Goal: Task Accomplishment & Management: Manage account settings

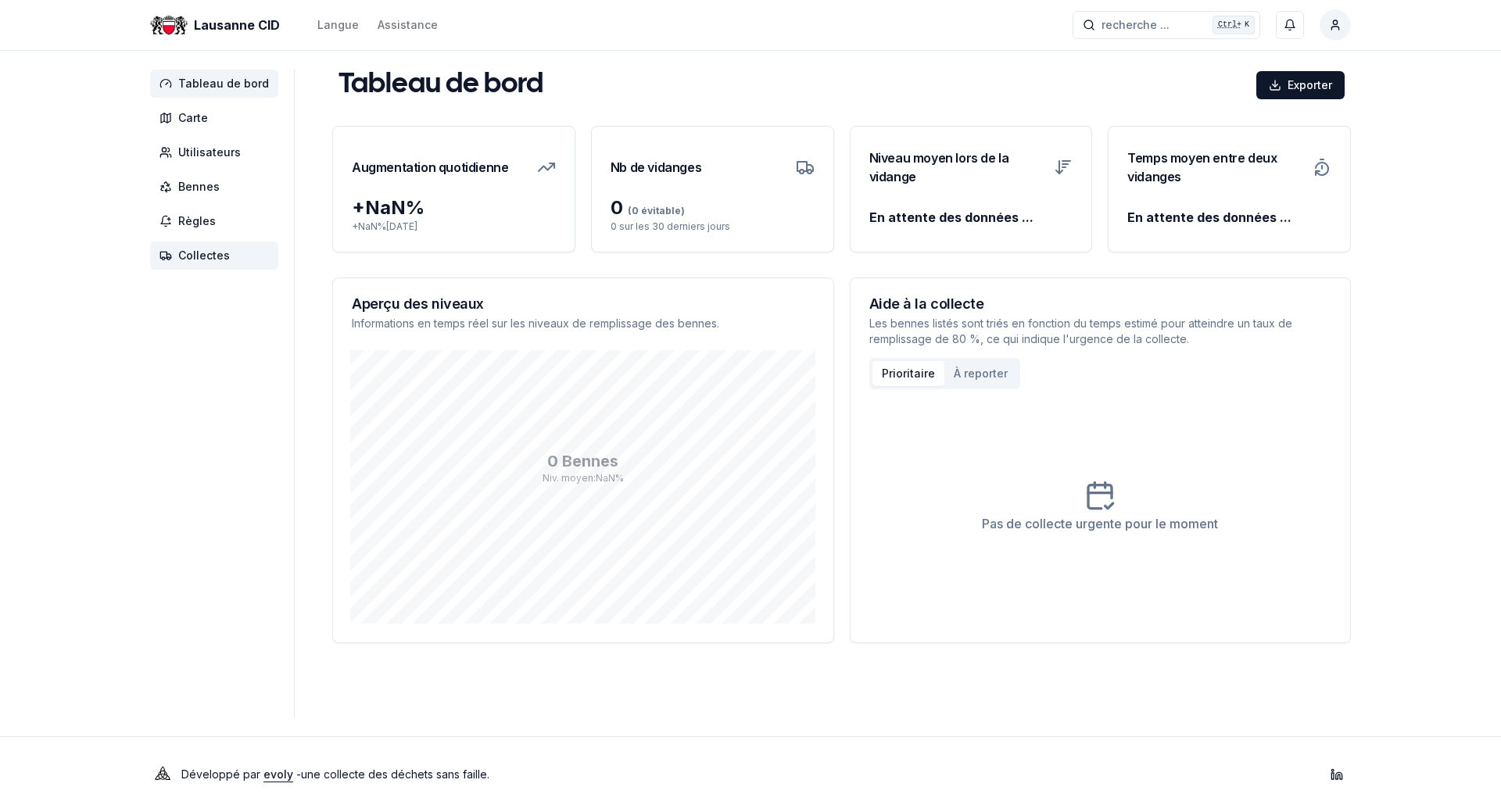
click at [195, 263] on span "Collectes" at bounding box center [204, 256] width 51 height 16
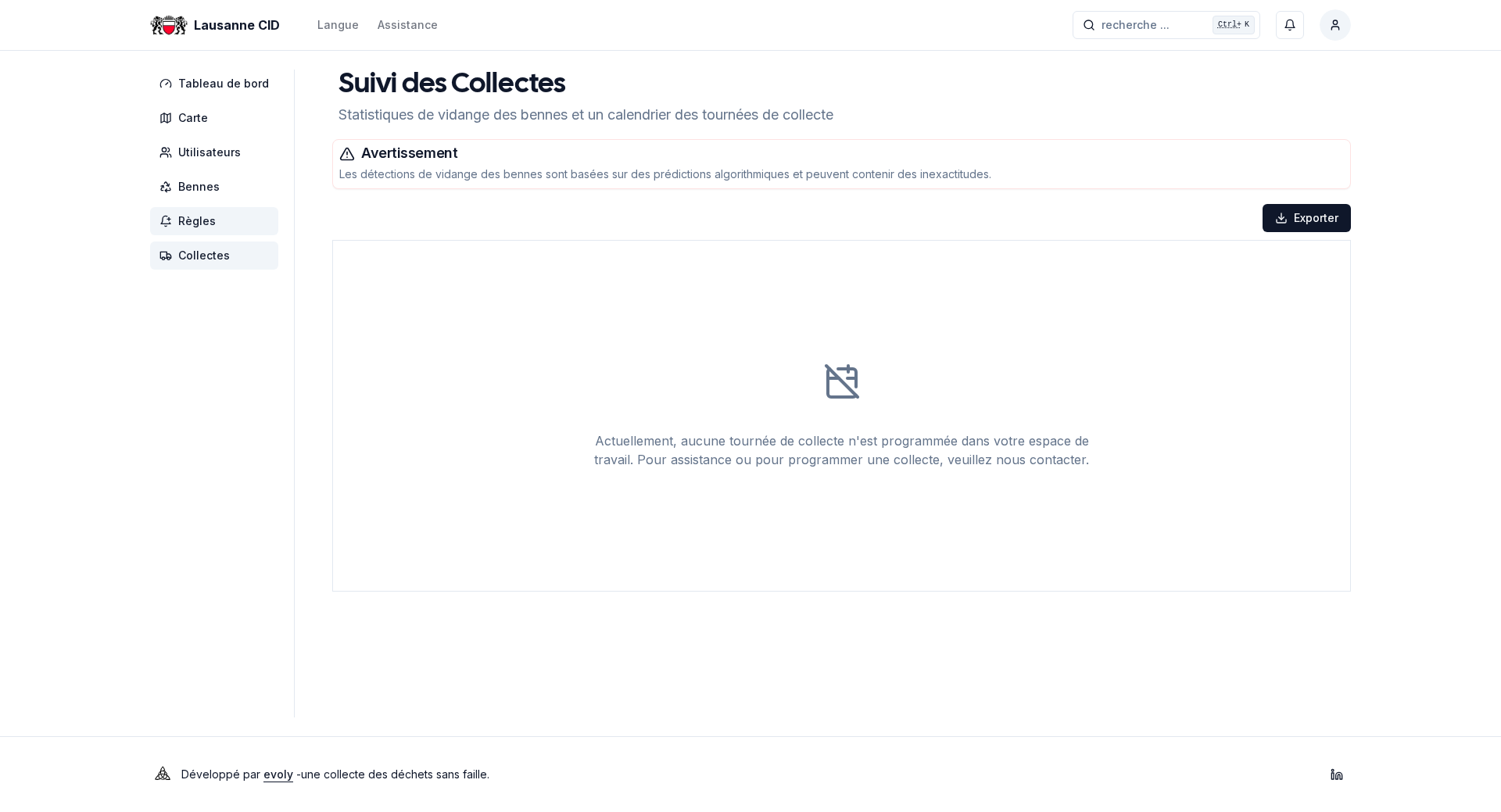
click at [200, 229] on span "Règles" at bounding box center [214, 221] width 128 height 28
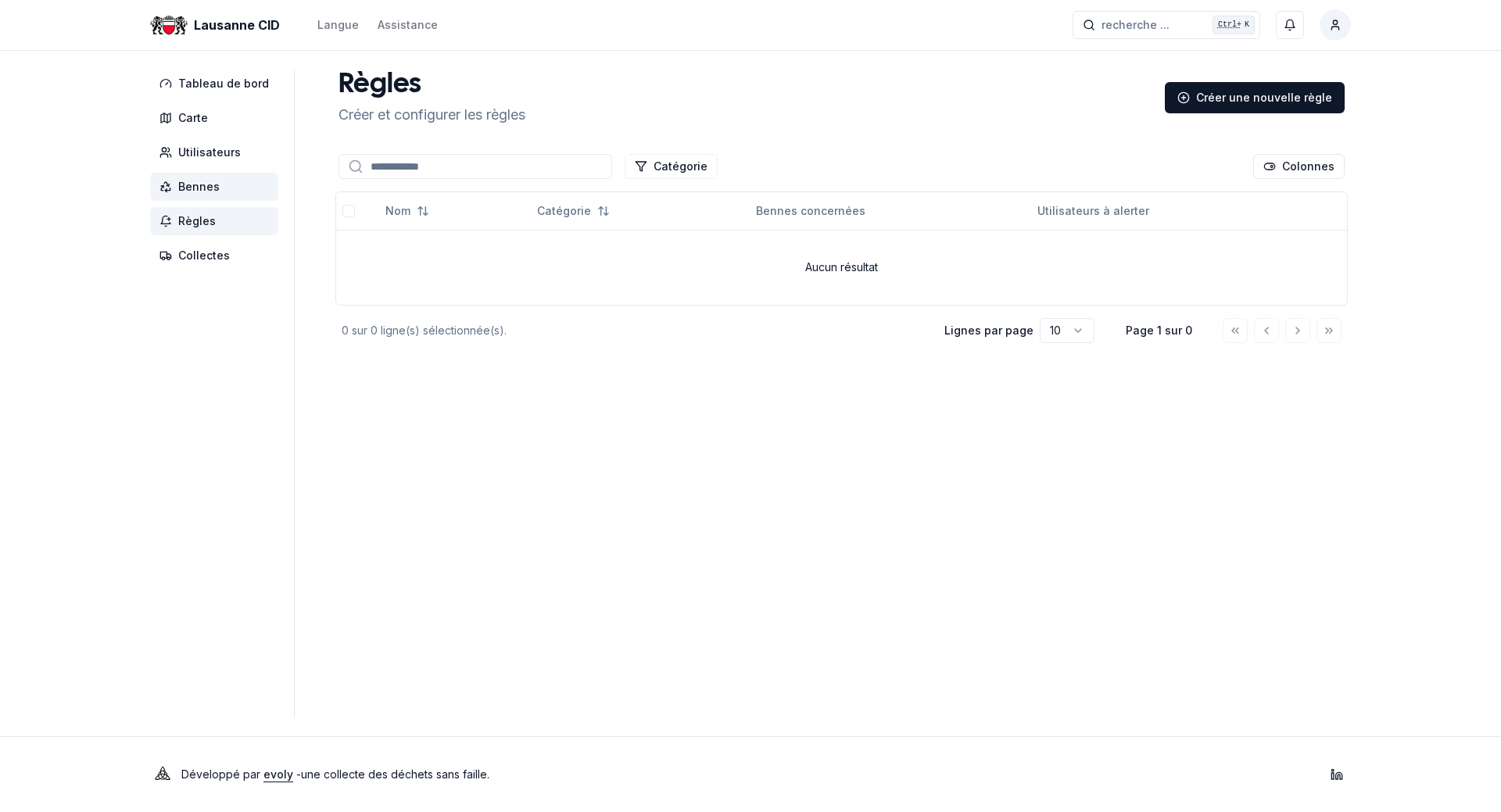
click at [200, 194] on span "Bennes" at bounding box center [199, 187] width 41 height 16
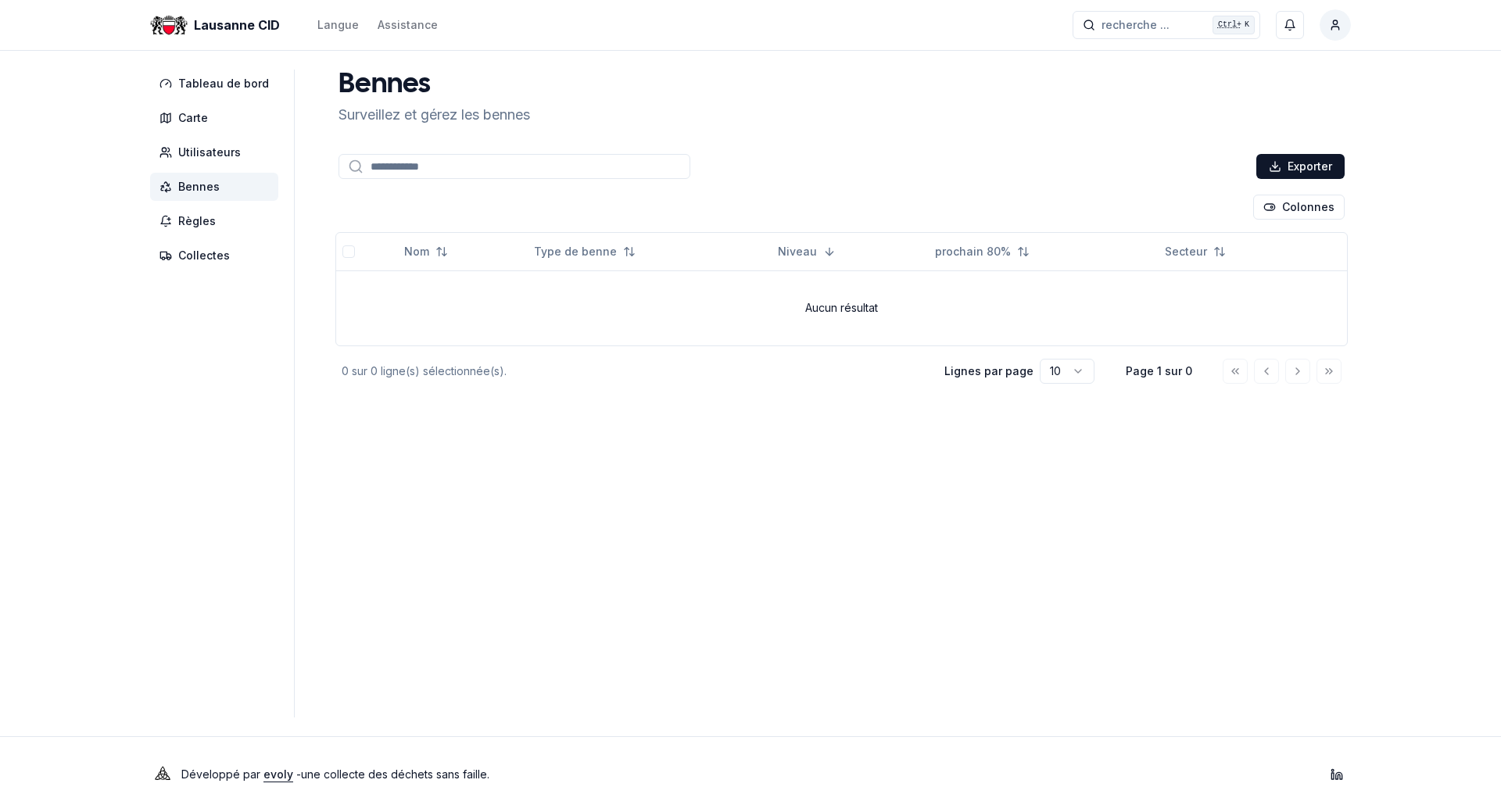
click at [1338, 25] on html "Lausanne CID Langue Assistance recherche ... recherche ... Ctrl+ K David Roethl…" at bounding box center [750, 406] width 1501 height 812
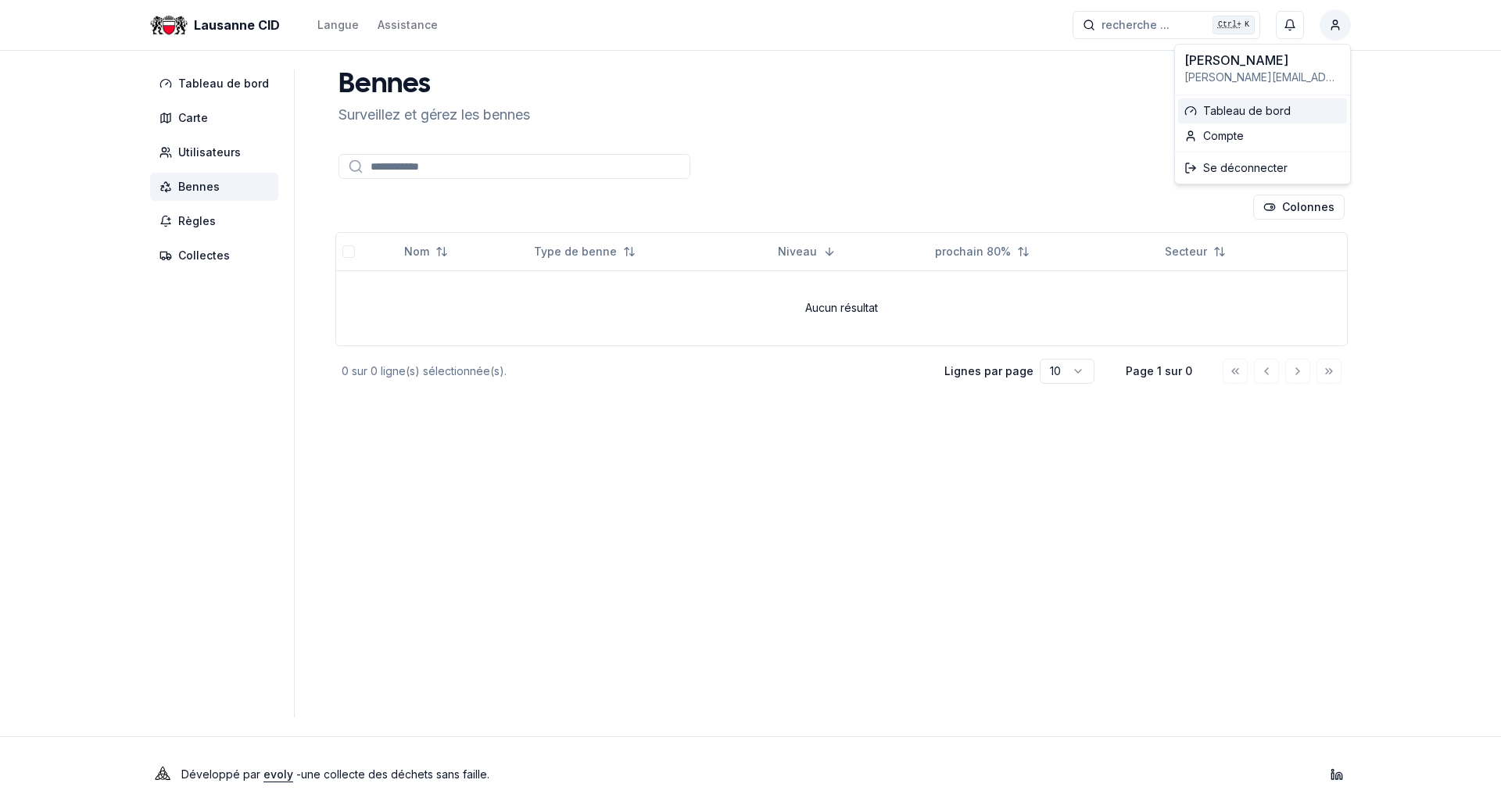
click at [1261, 118] on link "Tableau de bord" at bounding box center [1263, 111] width 169 height 25
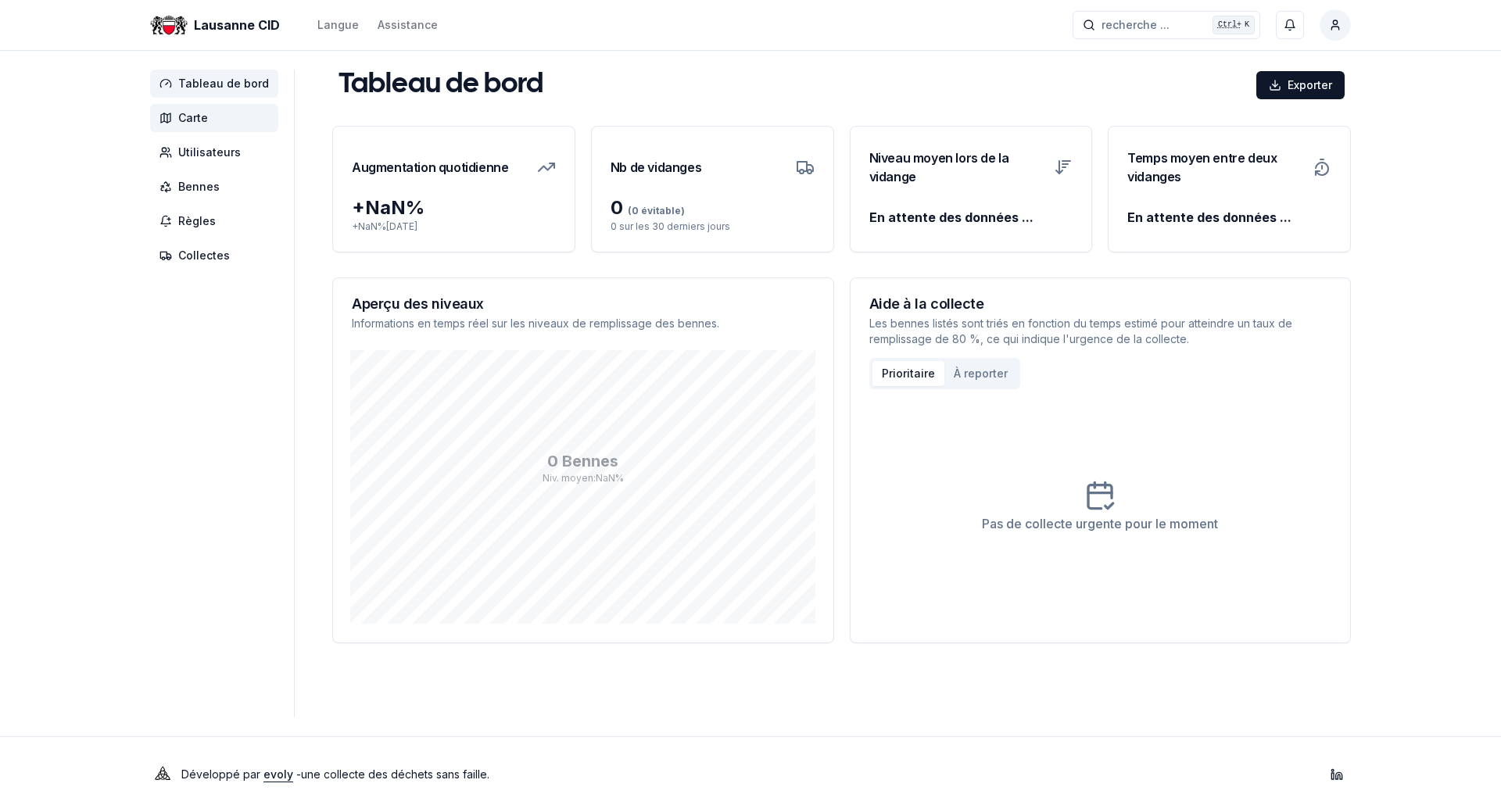
click at [177, 110] on span "Carte" at bounding box center [214, 118] width 128 height 28
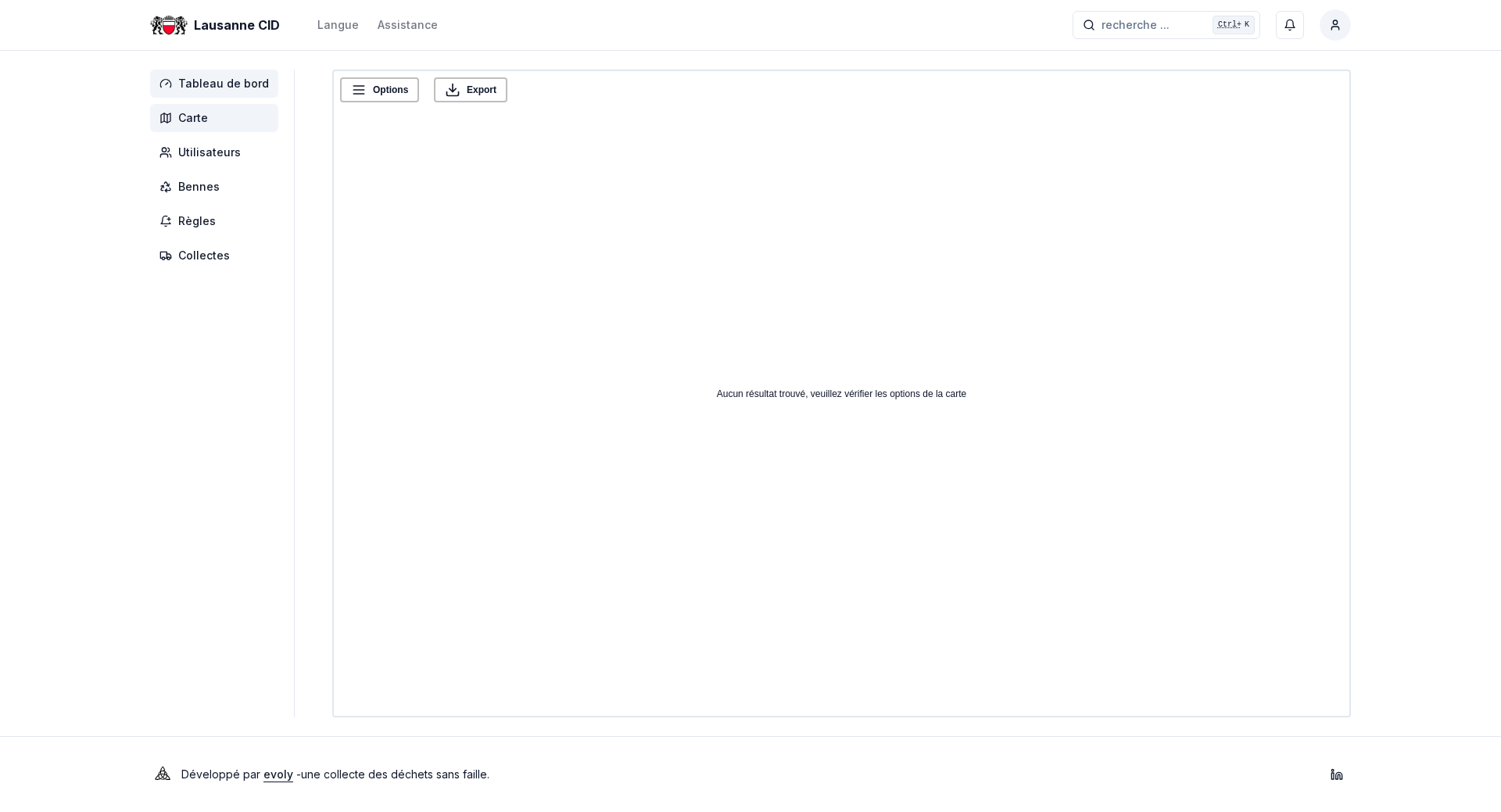
click at [250, 85] on span "Tableau de bord" at bounding box center [223, 84] width 91 height 16
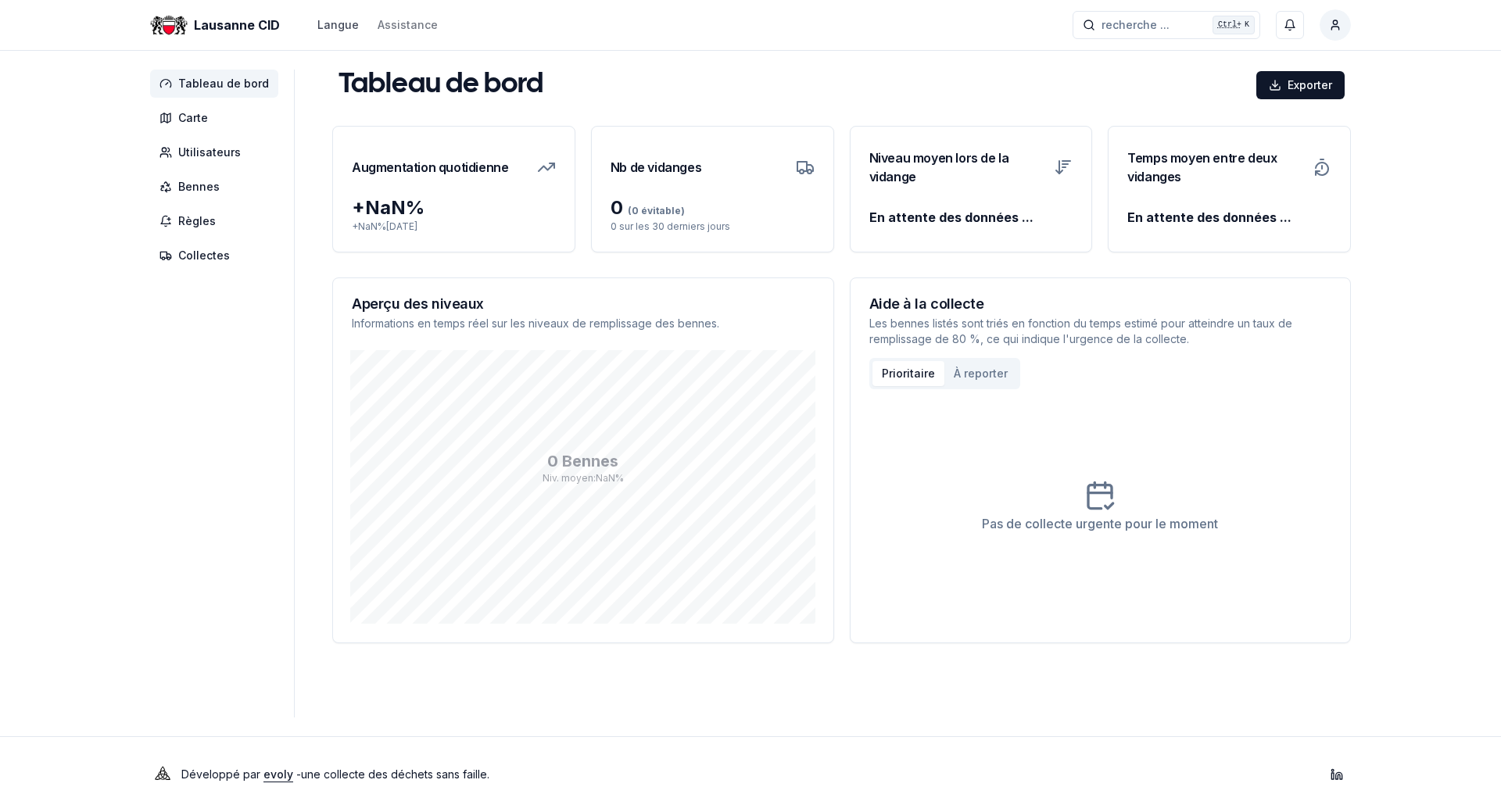
click at [337, 32] on div "Langue" at bounding box center [338, 25] width 41 height 16
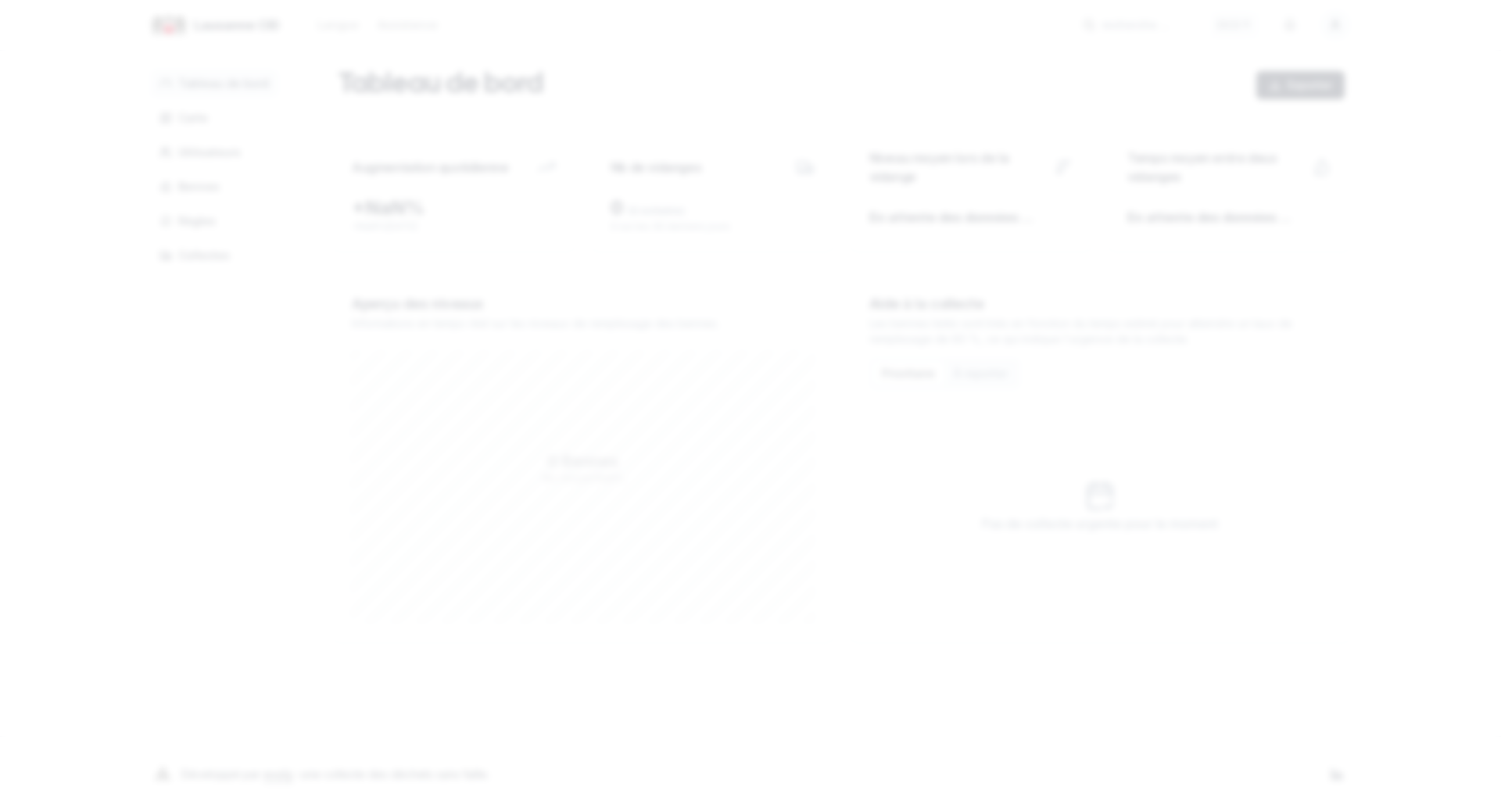
click at [644, 56] on div at bounding box center [750, 406] width 1501 height 812
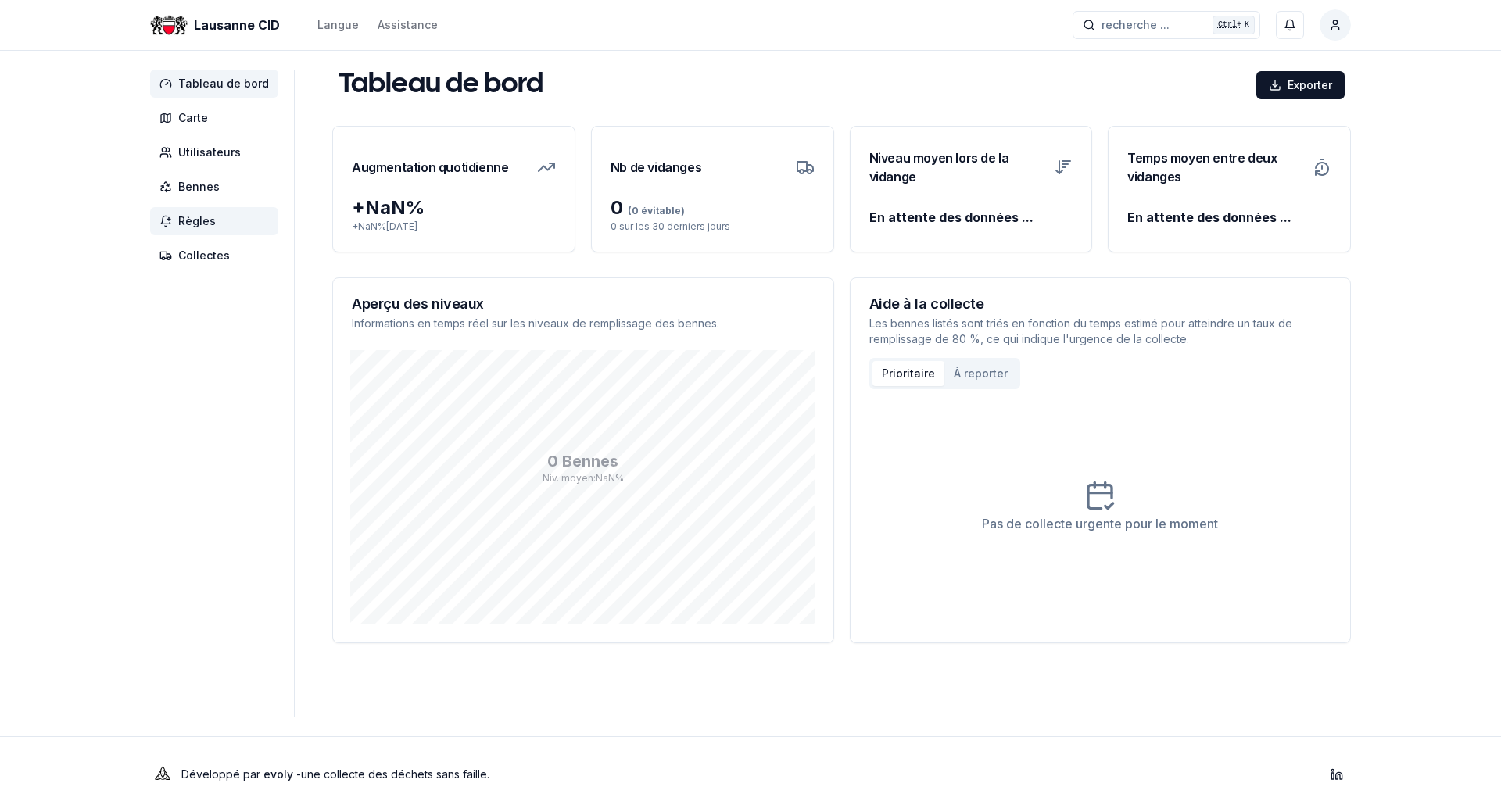
click at [169, 220] on icon at bounding box center [169, 219] width 0 height 3
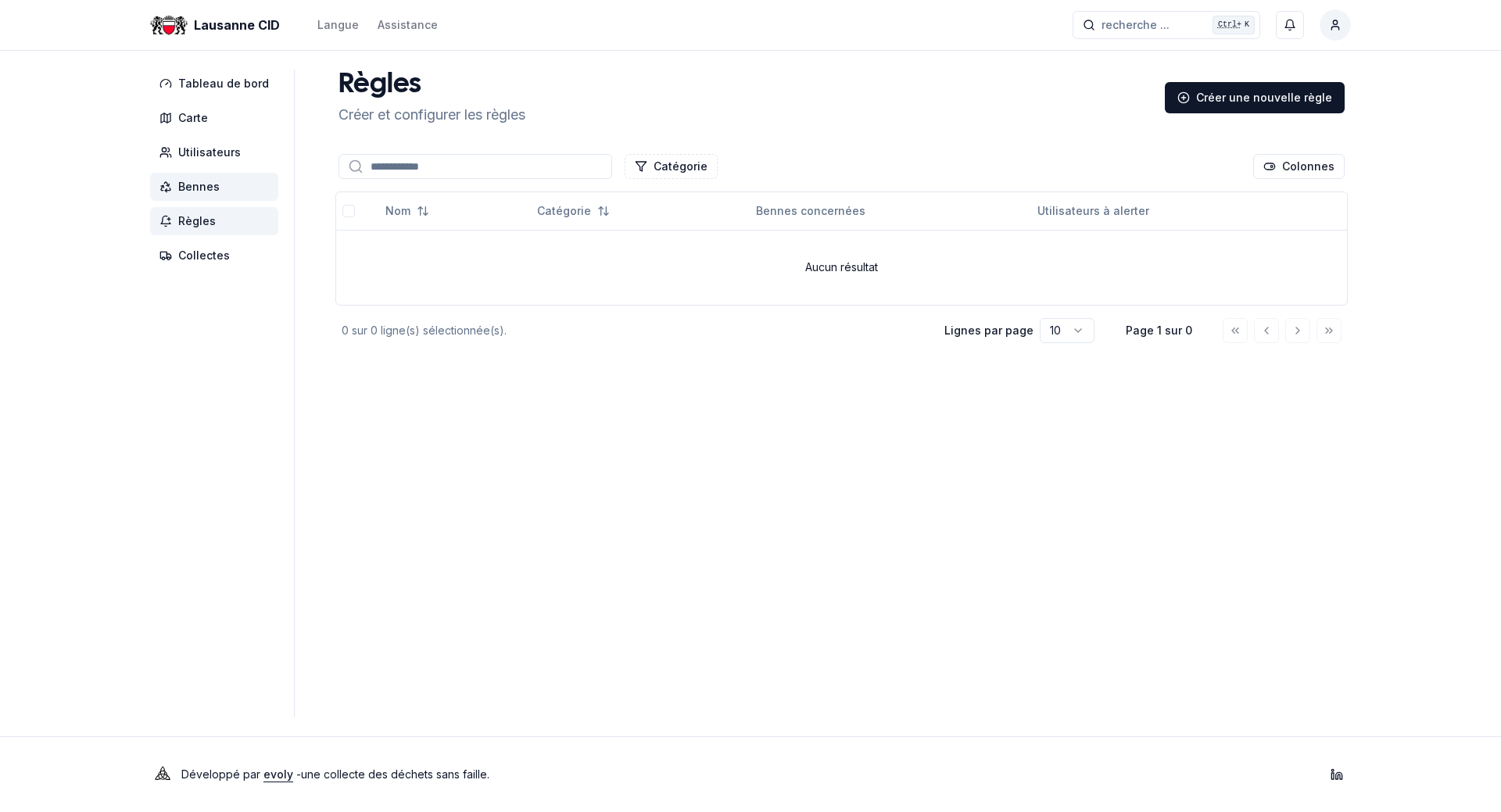
click at [189, 193] on span "Bennes" at bounding box center [199, 187] width 41 height 16
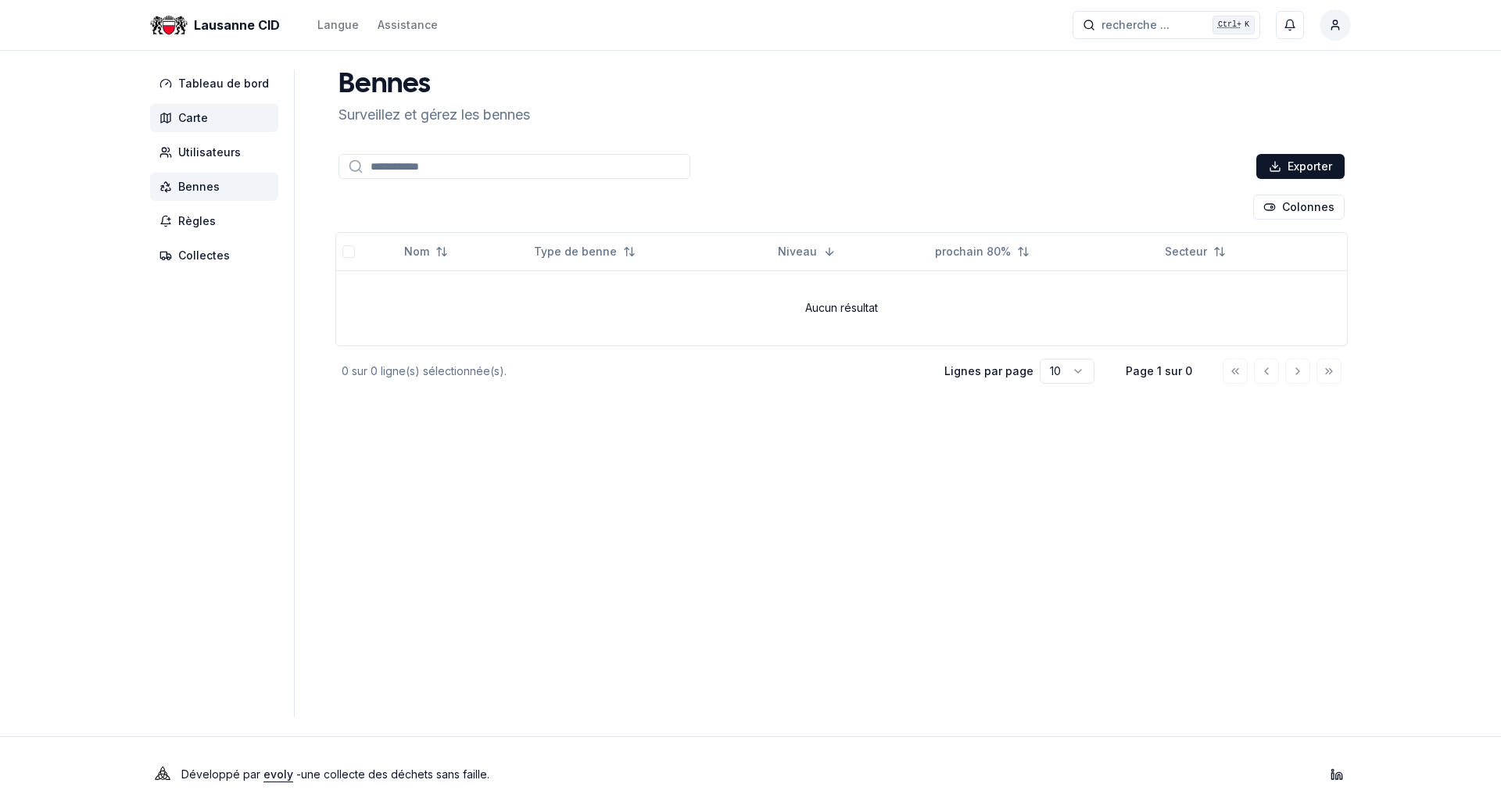
click at [204, 115] on span "Carte" at bounding box center [193, 118] width 30 height 16
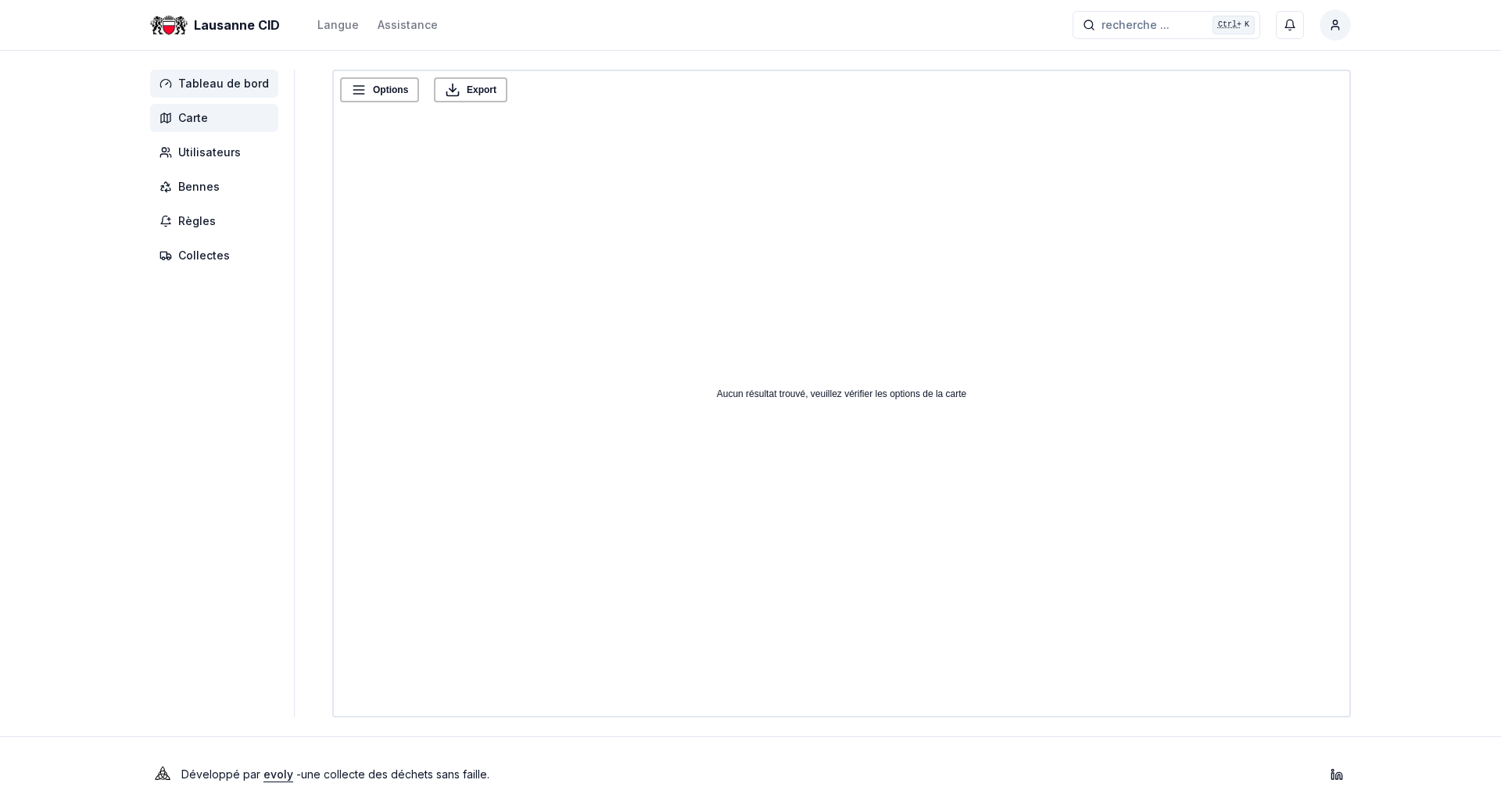
click at [212, 82] on span "Tableau de bord" at bounding box center [223, 84] width 91 height 16
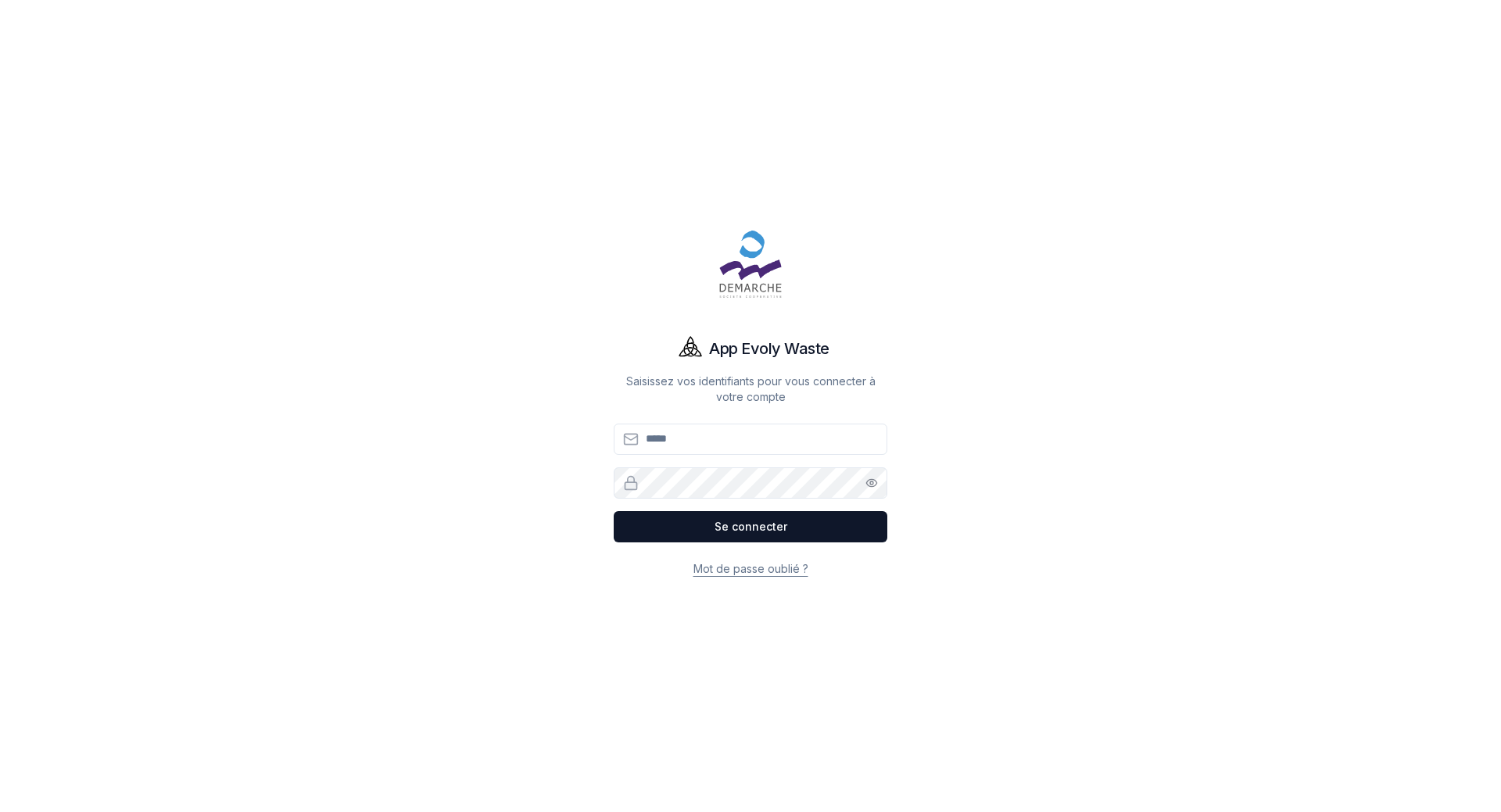
click at [719, 446] on input "Email" at bounding box center [750, 440] width 274 height 32
type input "**********"
click at [757, 522] on button "Se connecter" at bounding box center [750, 527] width 274 height 32
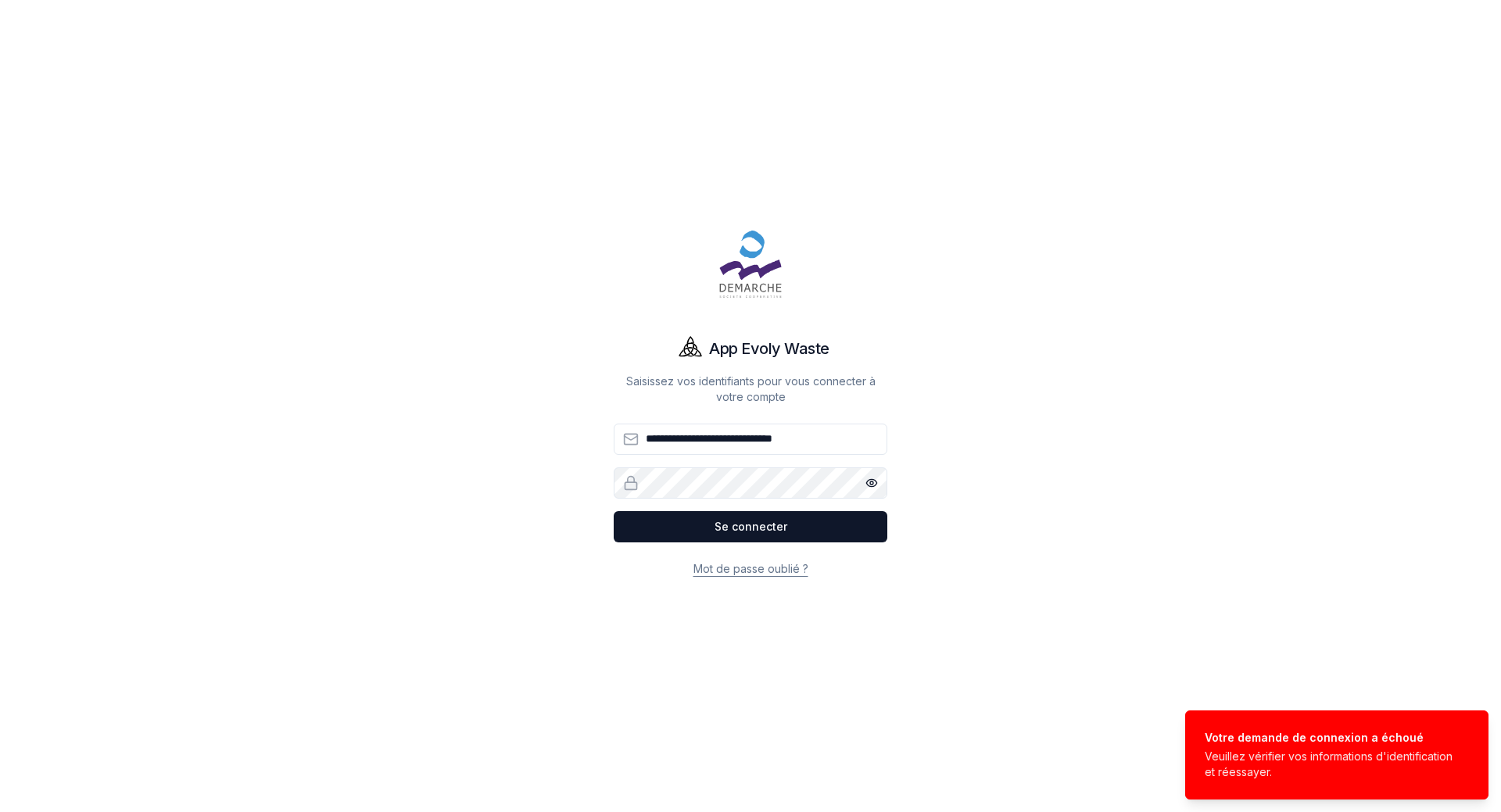
click at [866, 481] on icon "button" at bounding box center [872, 483] width 13 height 13
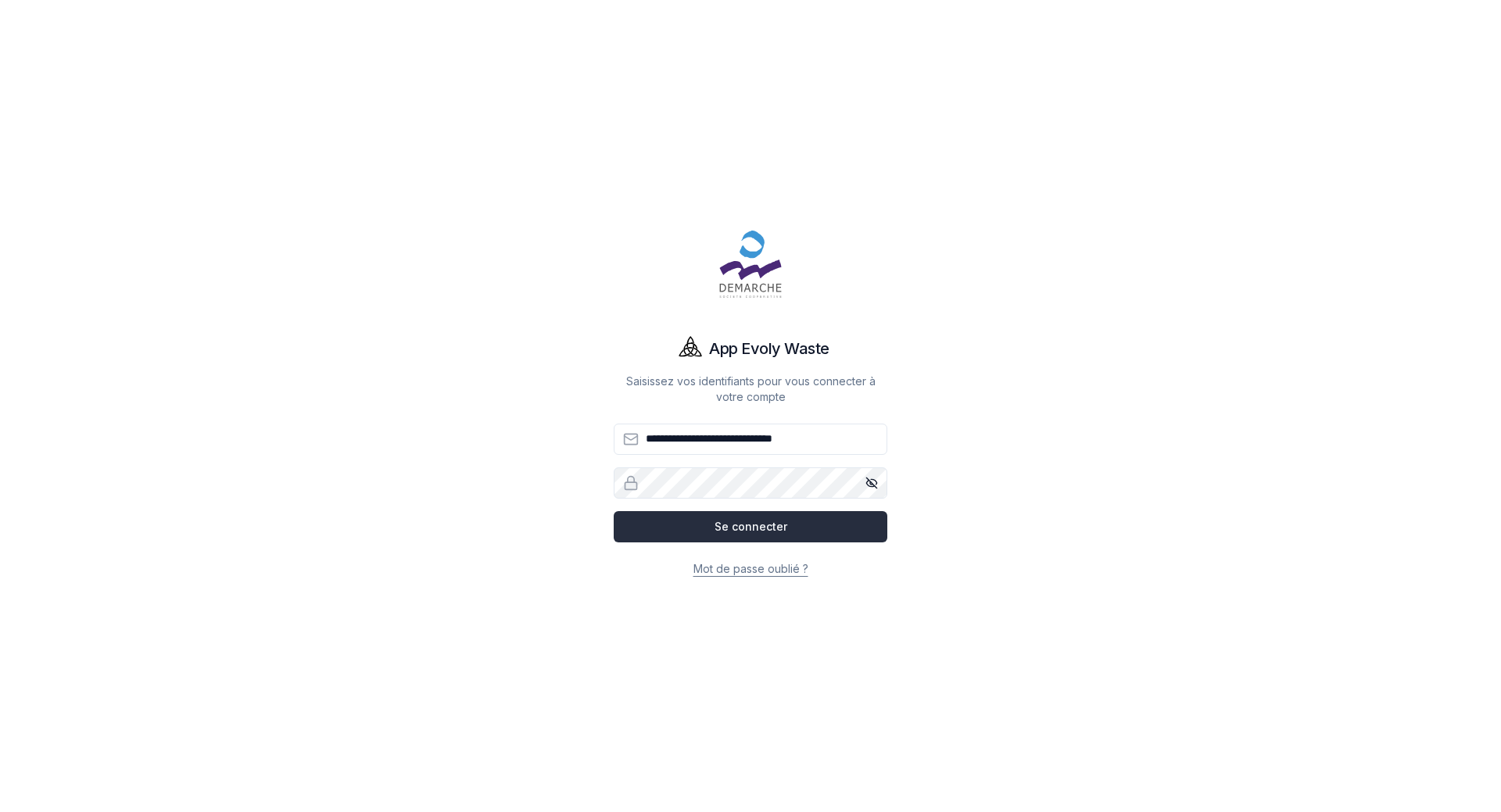
click at [753, 525] on button "Se connecter" at bounding box center [750, 527] width 274 height 32
click at [779, 522] on button "Se connecter" at bounding box center [750, 527] width 274 height 32
type input "**********"
click at [752, 522] on button "Se connecter" at bounding box center [750, 527] width 274 height 32
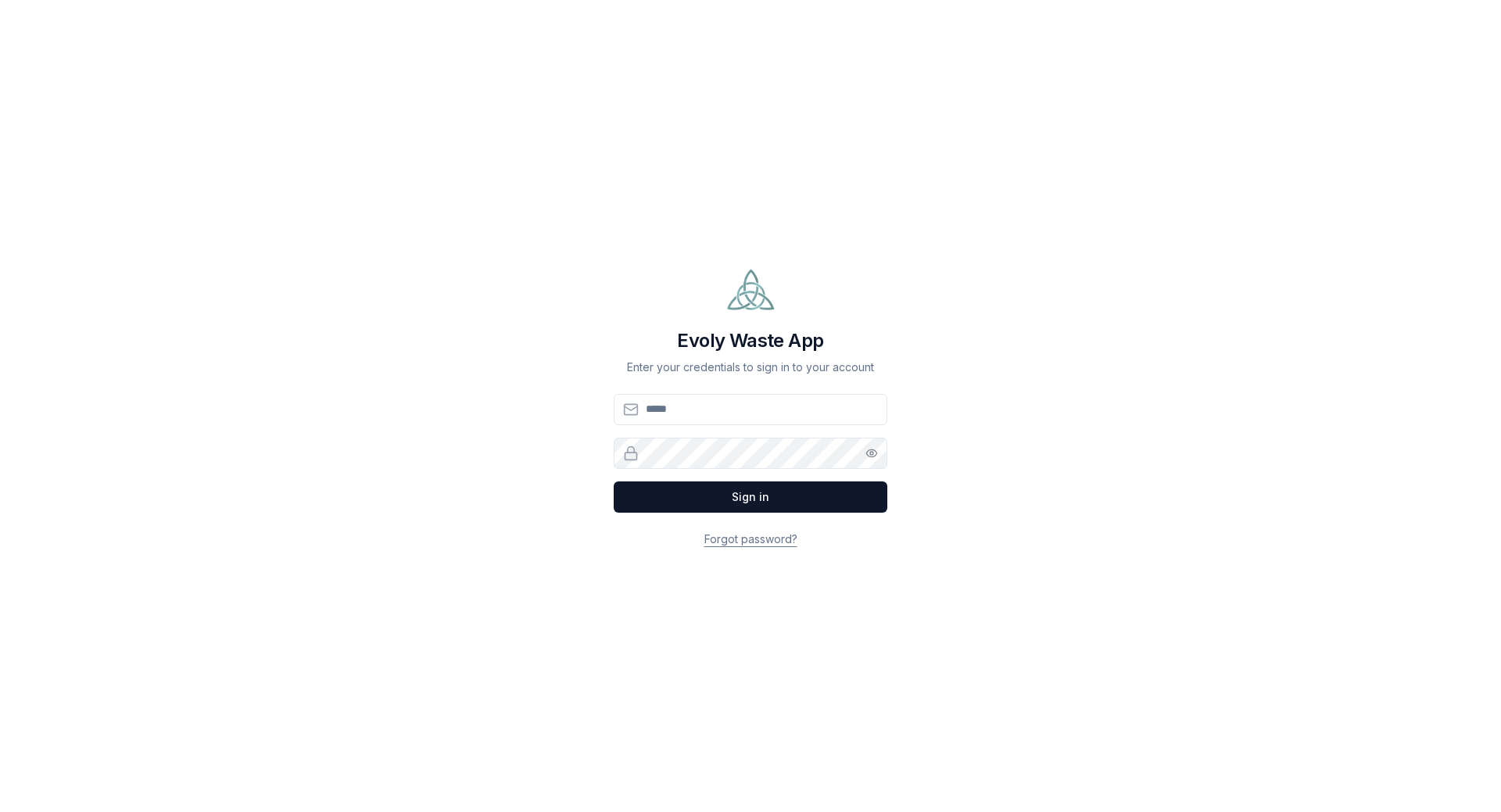
click at [742, 409] on input "Email" at bounding box center [750, 410] width 274 height 32
type input "**********"
click at [726, 490] on button "Sign in" at bounding box center [750, 497] width 274 height 32
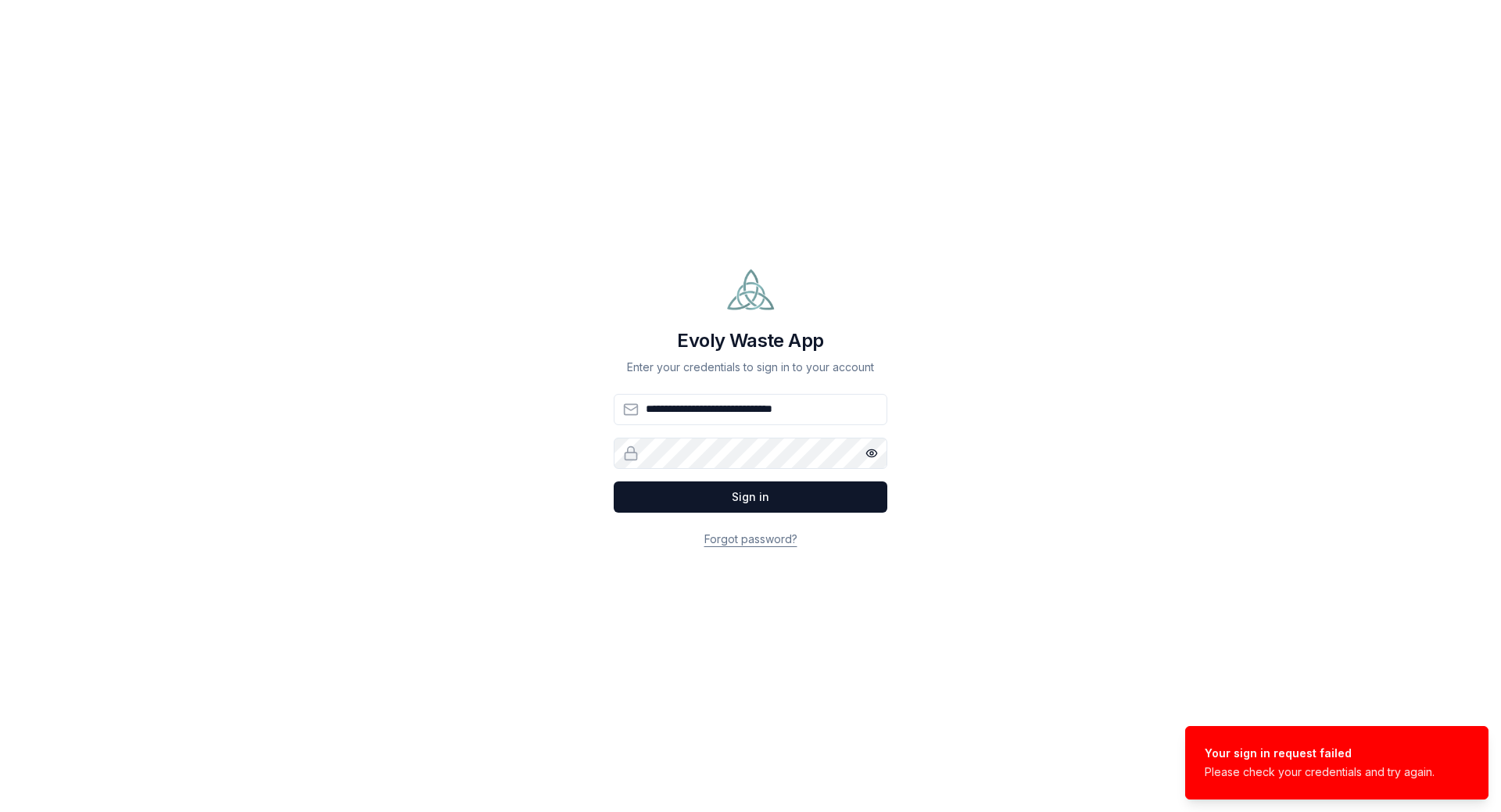
click at [591, 448] on div "**********" at bounding box center [750, 406] width 1251 height 812
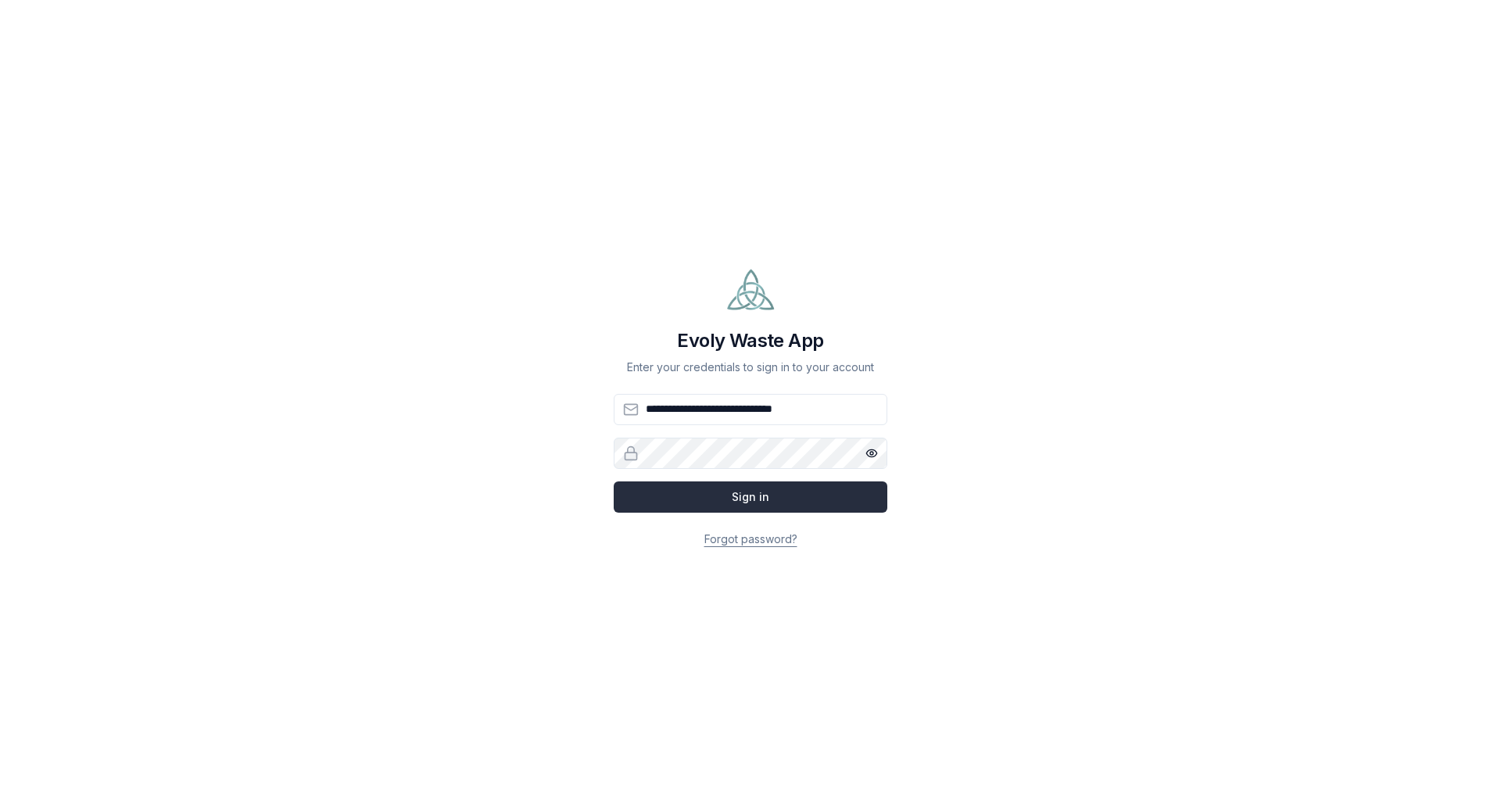
click at [662, 502] on button "Sign in" at bounding box center [750, 497] width 274 height 32
click at [727, 492] on button "Sign in" at bounding box center [750, 497] width 274 height 32
click at [770, 502] on button "Sign in" at bounding box center [750, 497] width 274 height 32
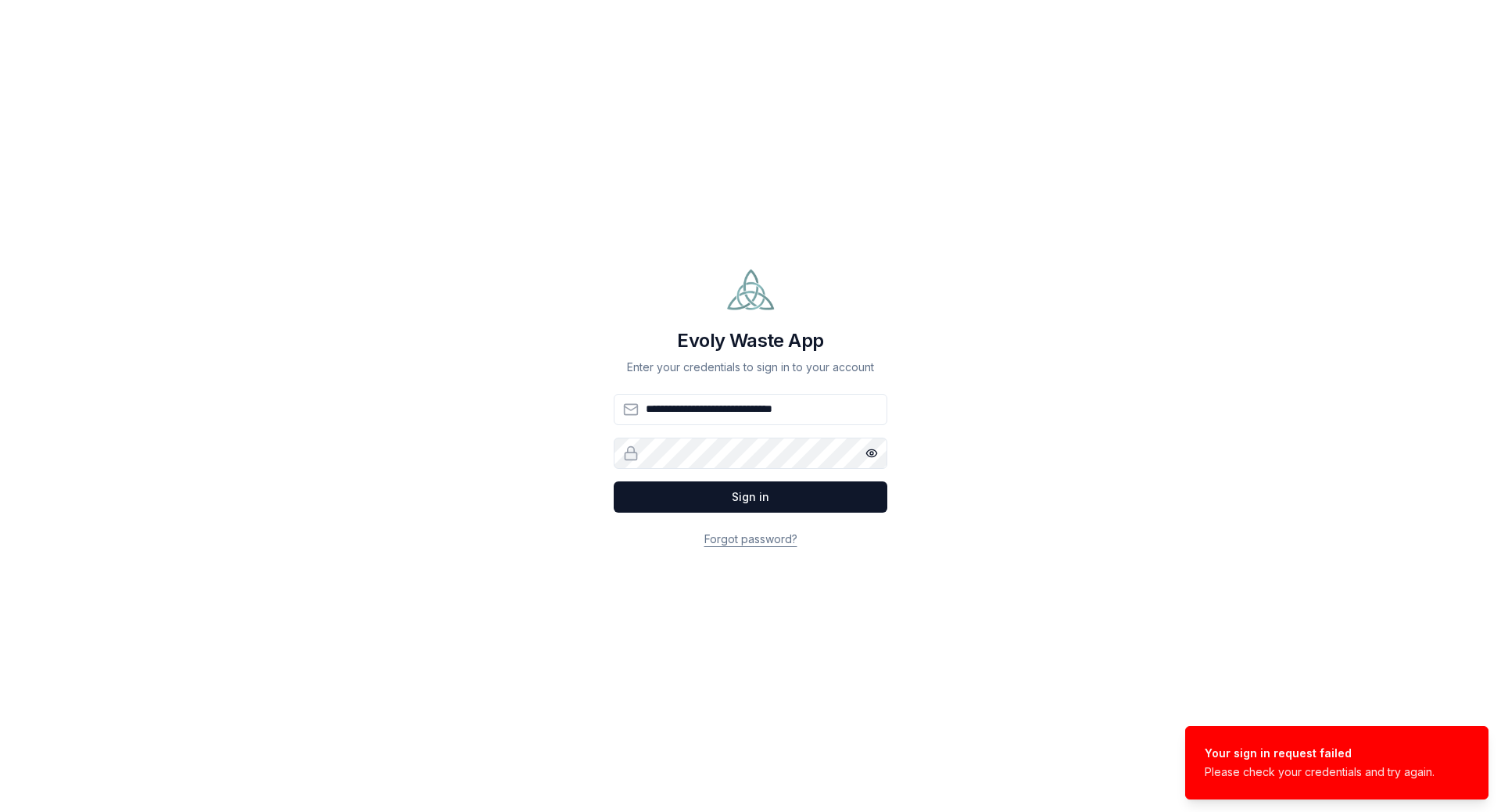
click at [770, 539] on link "Forgot password?" at bounding box center [751, 538] width 93 height 13
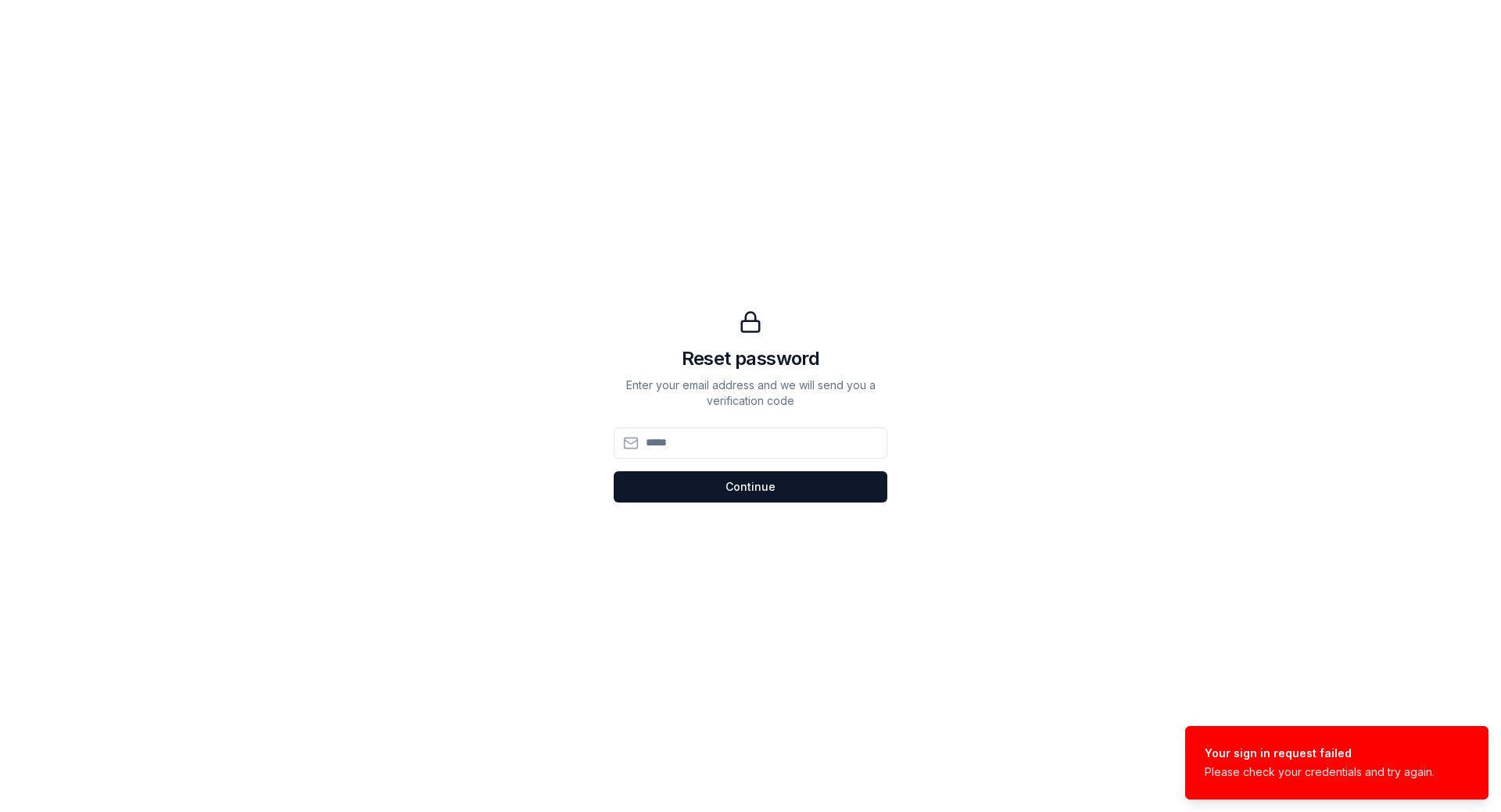
click at [722, 446] on input at bounding box center [750, 443] width 274 height 32
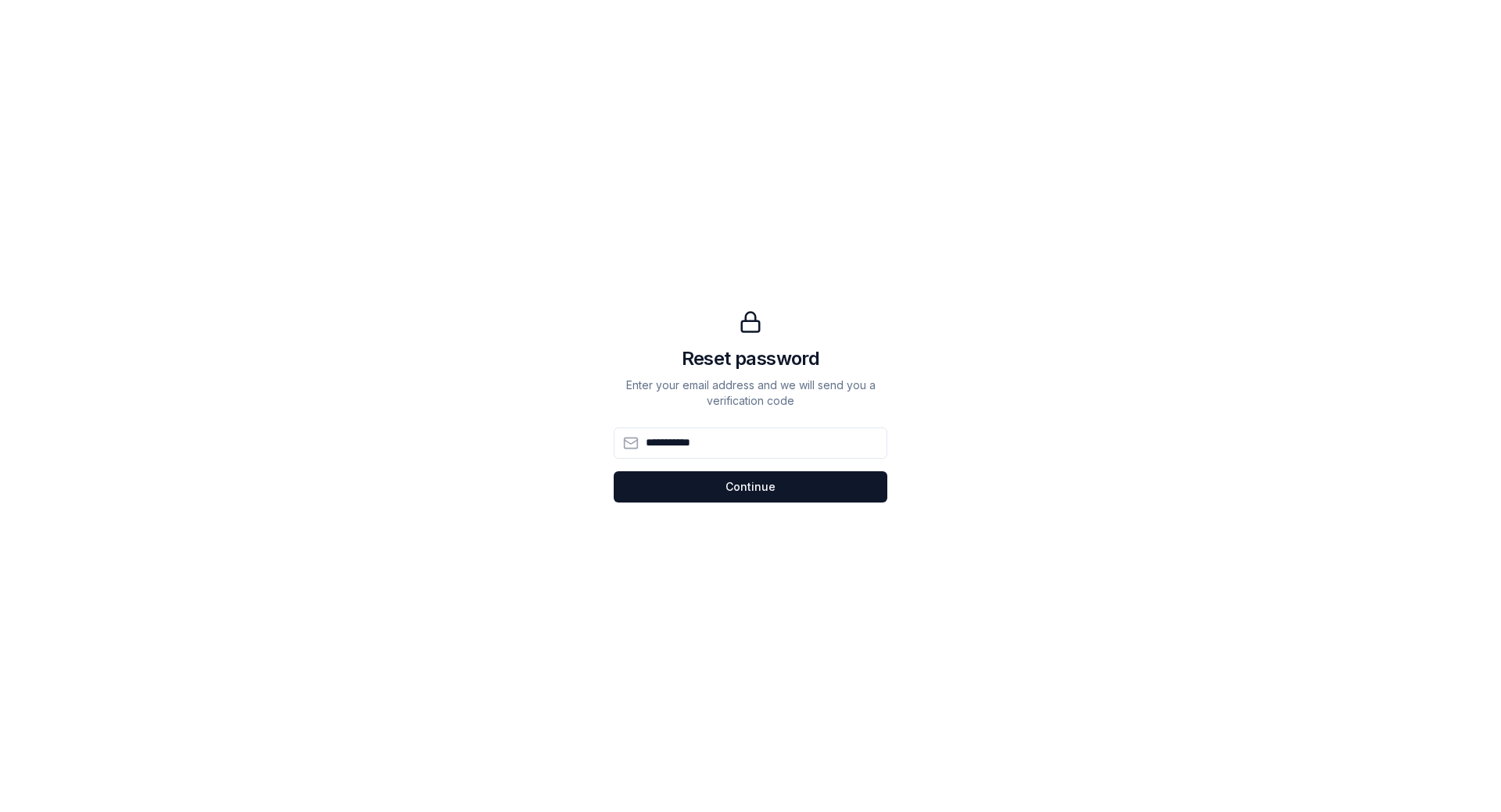
type input "**********"
click at [745, 494] on button "Continue Continue" at bounding box center [750, 487] width 274 height 32
click at [767, 483] on button "Continue Continue" at bounding box center [750, 487] width 274 height 32
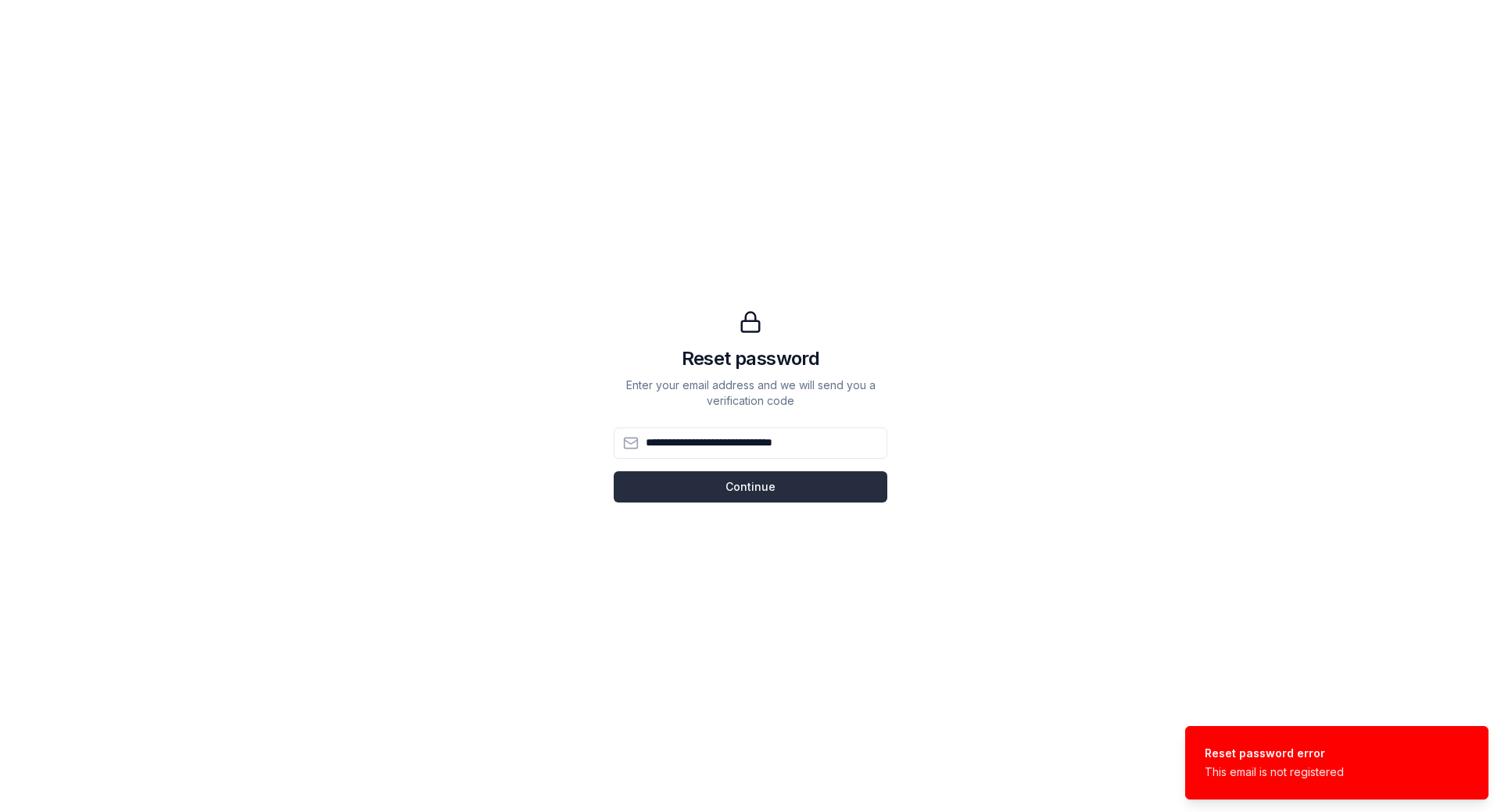
click at [764, 482] on button "Continue Continue" at bounding box center [750, 487] width 274 height 32
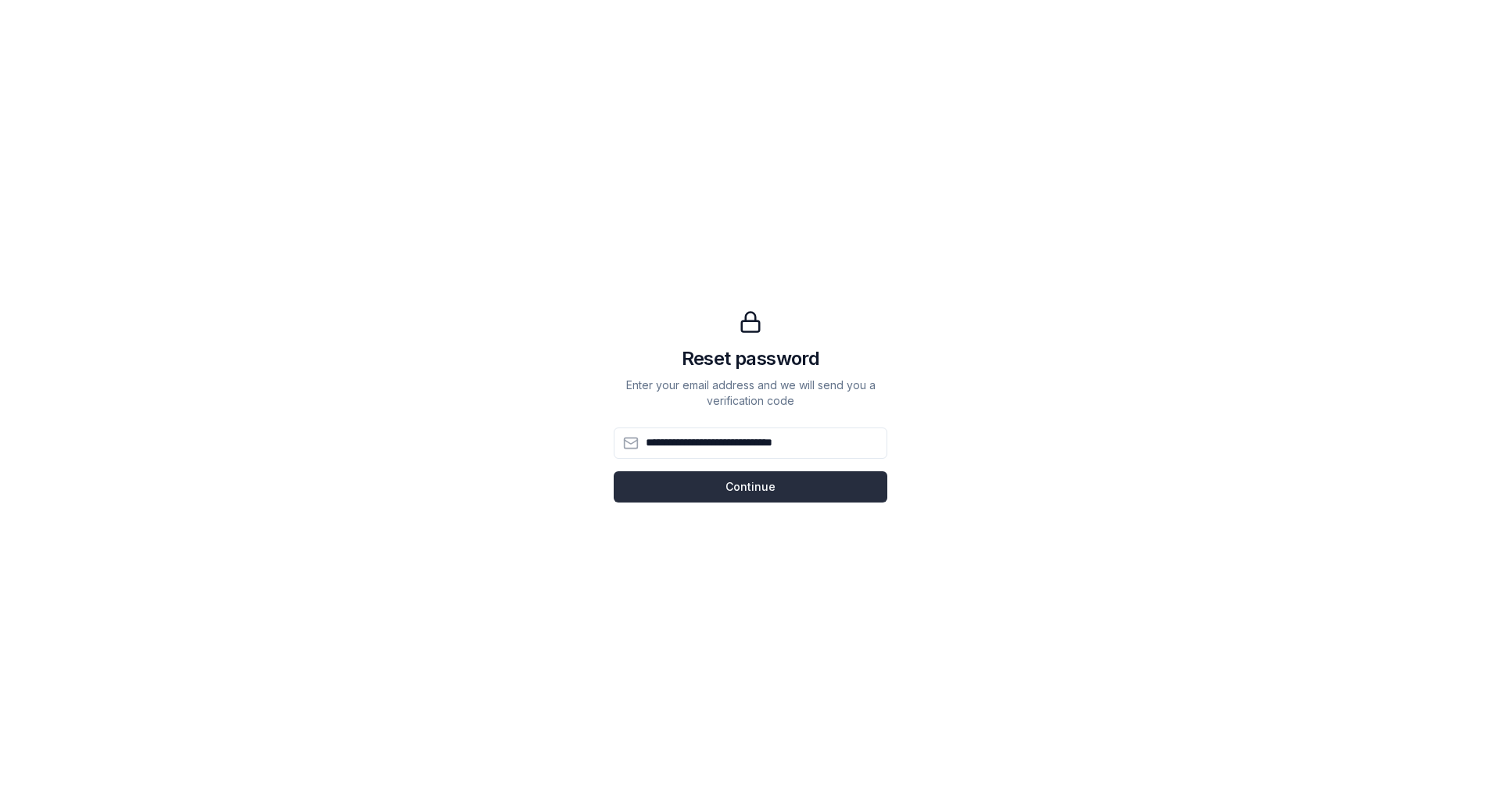
click at [803, 492] on button "Continue Continue" at bounding box center [750, 487] width 274 height 32
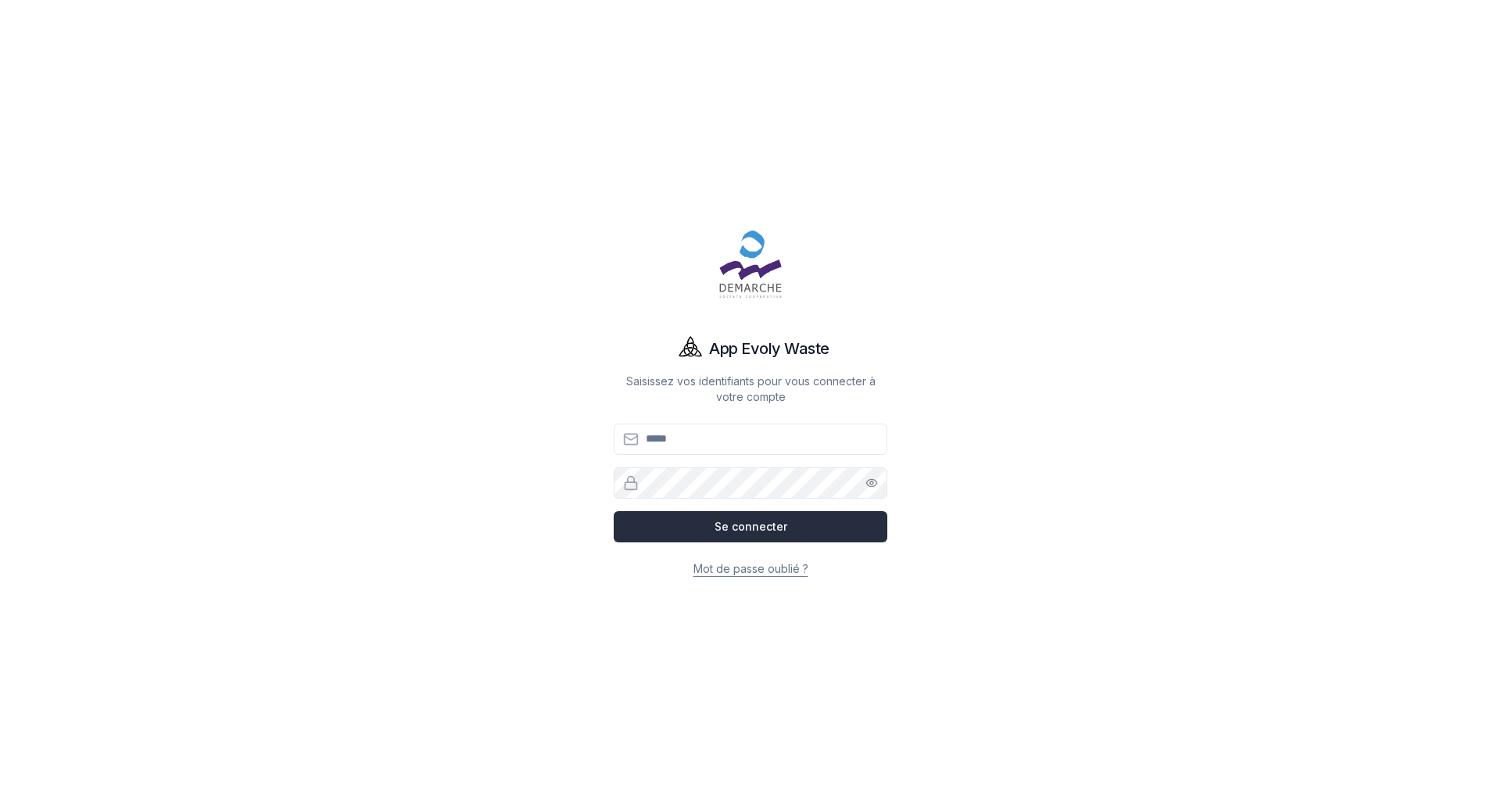
type input "**********"
click at [763, 529] on button "Se connecter" at bounding box center [750, 527] width 274 height 32
